Goal: Task Accomplishment & Management: Complete application form

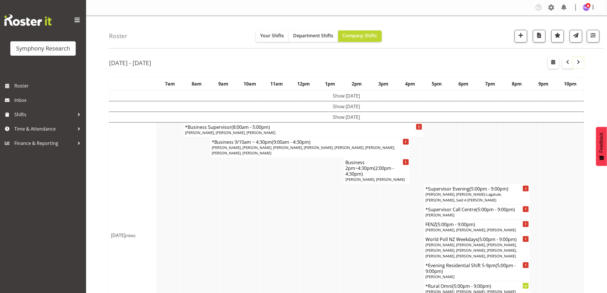
click at [578, 65] on span "button" at bounding box center [579, 62] width 7 height 7
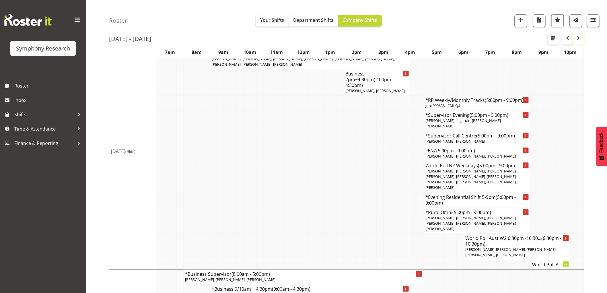
scroll to position [733, 0]
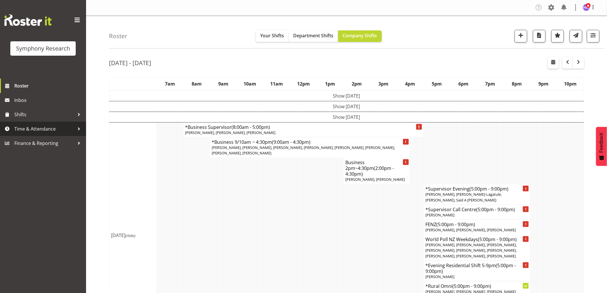
click at [42, 129] on span "Time & Attendance" at bounding box center [44, 129] width 60 height 9
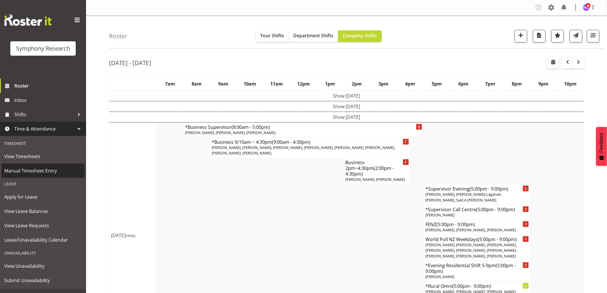
click at [43, 173] on span "Manual Timesheet Entry" at bounding box center [43, 171] width 78 height 9
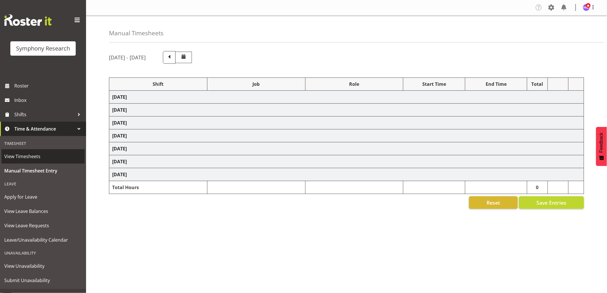
select select "1607"
select select "2379"
select select "1607"
select select "2379"
select select "1607"
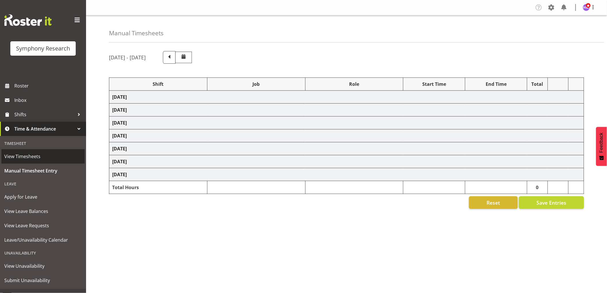
select select "2379"
select select "1607"
select select "10536"
select select "1607"
select select "2379"
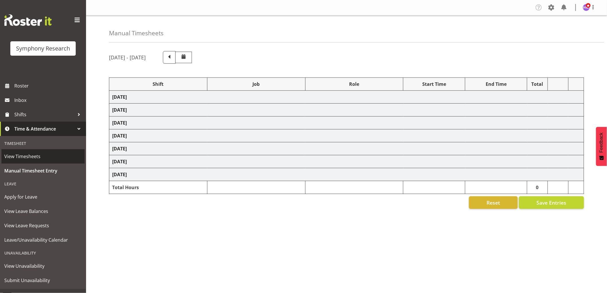
select select "1607"
select select "2379"
select select "1607"
select select "757"
select select "1607"
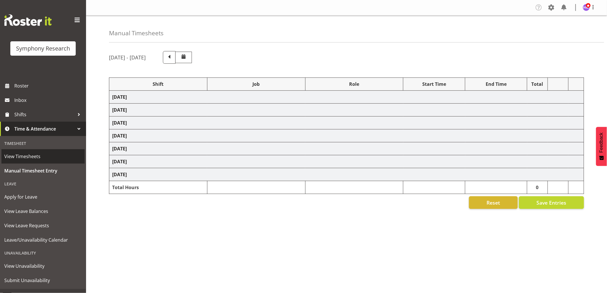
select select "2379"
select select "1607"
select select "10536"
select select "1607"
select select "2379"
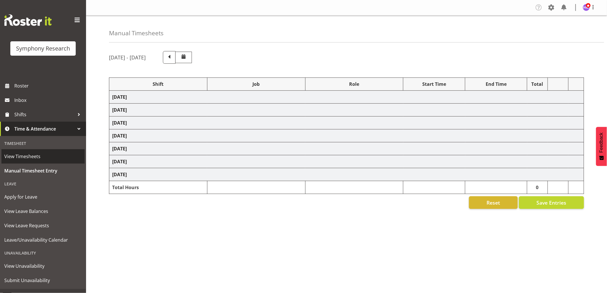
select select "1607"
select select "2379"
select select "1607"
select select "10536"
select select "1607"
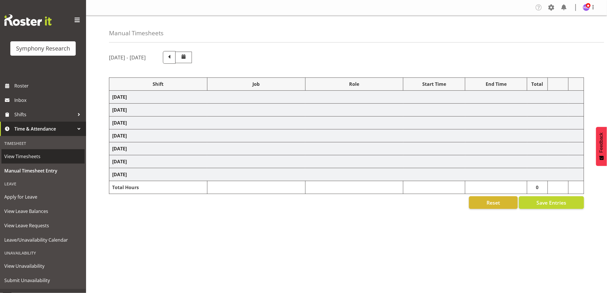
select select "10242"
select select "1607"
select select "743"
select select "1607"
select select "2379"
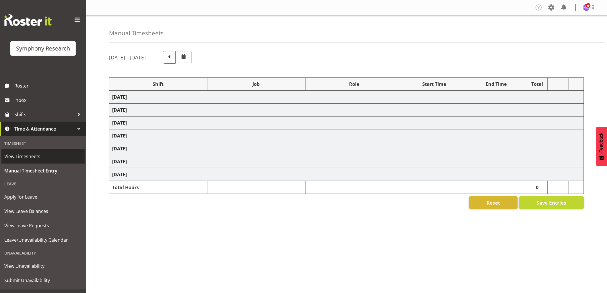
select select "1607"
select select "2379"
select select "1607"
select select "2379"
select select "1607"
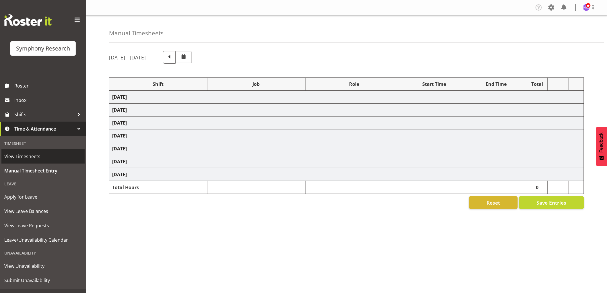
select select "743"
select select "1607"
select select "2379"
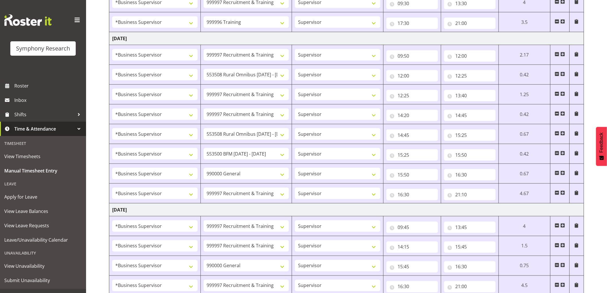
scroll to position [362, 0]
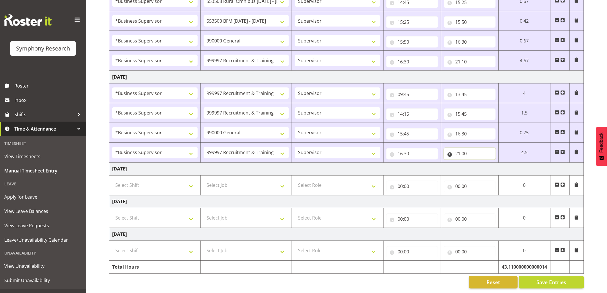
click at [467, 148] on input "21:00" at bounding box center [470, 153] width 52 height 11
click at [499, 164] on select "00 01 02 03 04 05 06 07 08 09 10 11 12 13 14 15 16 17 18 19 20 21 22 23 24 25 2…" at bounding box center [498, 168] width 13 height 11
select select "30"
click at [492, 163] on select "00 01 02 03 04 05 06 07 08 09 10 11 12 13 14 15 16 17 18 19 20 21 22 23 24 25 2…" at bounding box center [498, 168] width 13 height 11
type input "21:30"
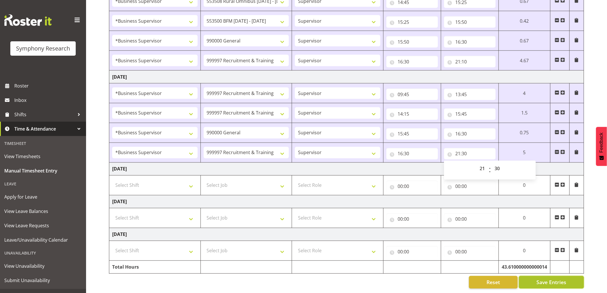
click at [546, 280] on span "Save Entries" at bounding box center [552, 282] width 30 height 7
click at [565, 279] on span "Save Entries" at bounding box center [552, 282] width 30 height 7
click at [541, 279] on span "Save Entries" at bounding box center [552, 282] width 30 height 7
